Goal: Transaction & Acquisition: Book appointment/travel/reservation

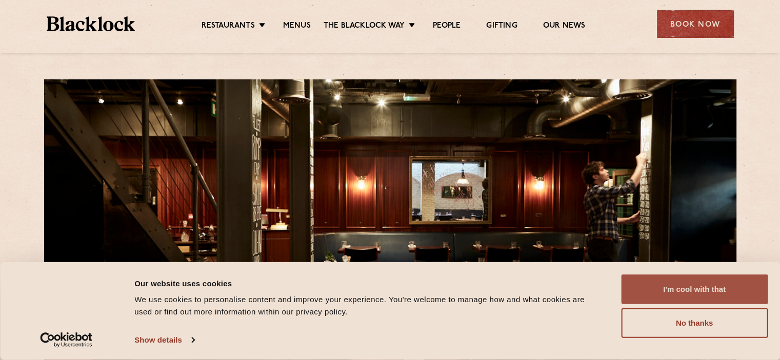
click at [689, 287] on button "I'm cool with that" at bounding box center [694, 290] width 147 height 30
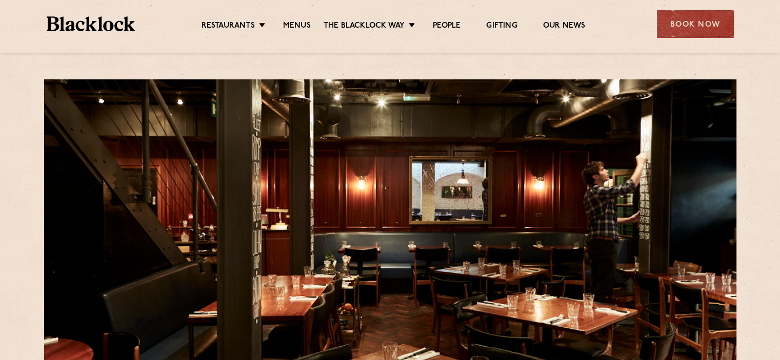
click at [685, 26] on div "Book Now" at bounding box center [695, 24] width 77 height 28
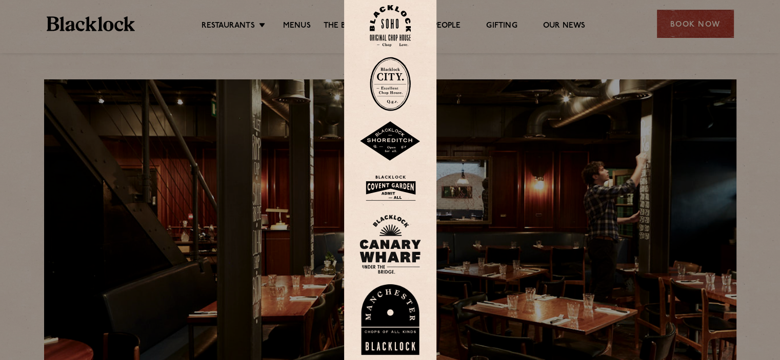
click at [389, 23] on img at bounding box center [390, 26] width 41 height 42
